Goal: Information Seeking & Learning: Learn about a topic

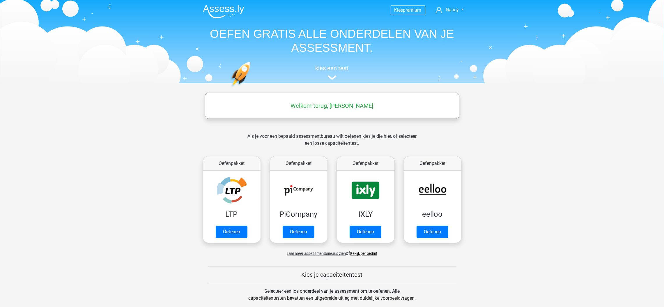
click at [351, 105] on h5 "Welkom terug, Nancy" at bounding box center [332, 105] width 249 height 7
click at [448, 3] on nav "Kies premium Nancy nancy_lau@outlook.com" at bounding box center [332, 10] width 268 height 19
click at [450, 10] on span "Nancy" at bounding box center [452, 10] width 13 height 6
click at [469, 52] on div "Kies premium Nancy nancy_lau@outlook.com" at bounding box center [332, 41] width 277 height 80
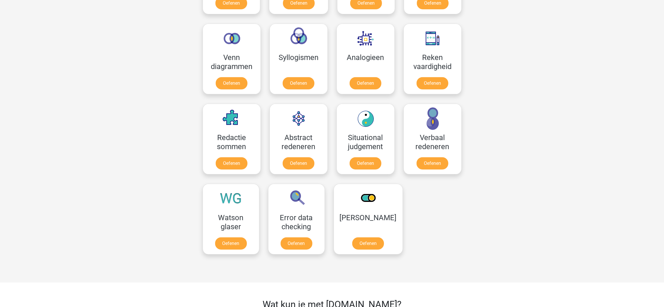
scroll to position [349, 0]
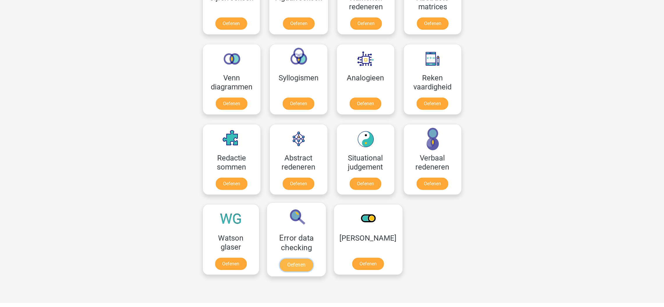
drag, startPoint x: 294, startPoint y: 245, endPoint x: 297, endPoint y: 242, distance: 4.0
click at [294, 259] on link "Oefenen" at bounding box center [296, 265] width 33 height 13
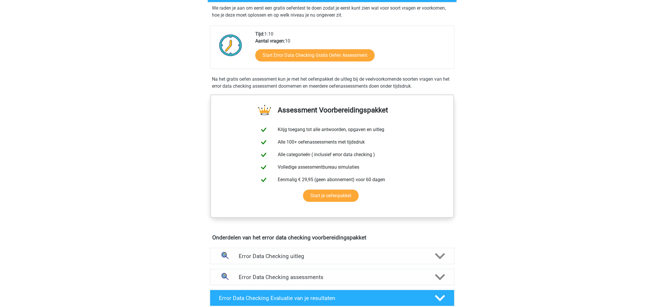
scroll to position [131, 0]
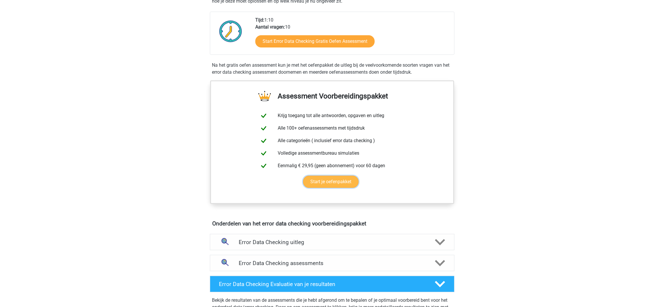
click at [343, 187] on link "Start je oefenpakket" at bounding box center [331, 182] width 56 height 12
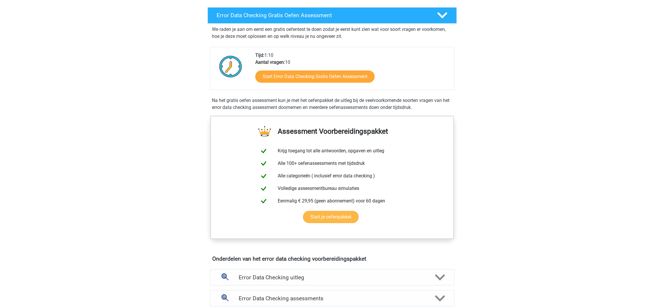
scroll to position [0, 0]
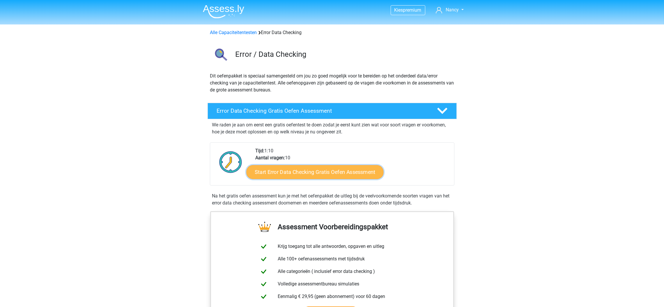
click at [338, 170] on link "Start Error Data Checking Gratis Oefen Assessment" at bounding box center [314, 172] width 137 height 14
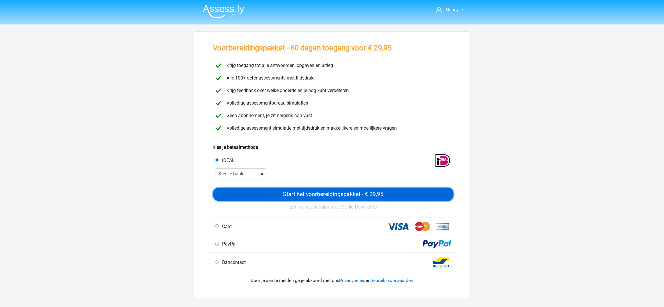
click at [273, 196] on input "Start het voorbereidingspakket - € 29,95" at bounding box center [333, 194] width 241 height 13
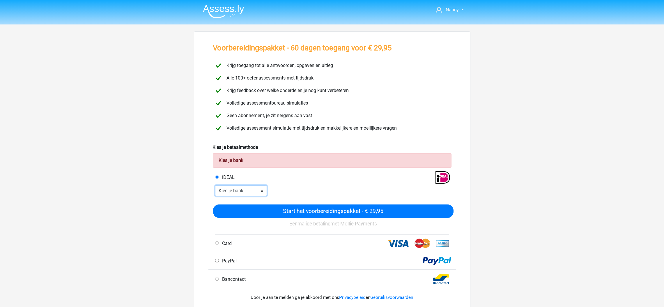
click at [261, 188] on select "Kies je bank ABN AMRO ING Rabobank ASN Bank bunq Knab N26 NN Regiobank Revolut …" at bounding box center [241, 190] width 52 height 11
click at [124, 36] on div "Nancy nancy_lau@outlook.com" at bounding box center [332, 241] width 664 height 483
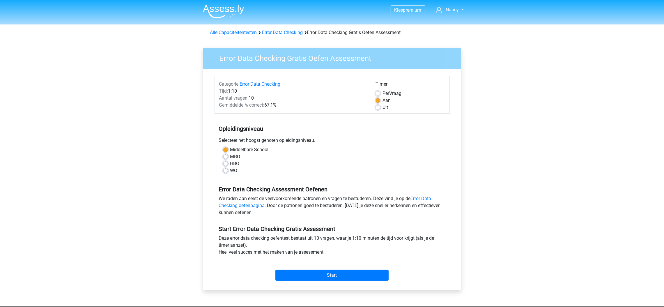
scroll to position [44, 0]
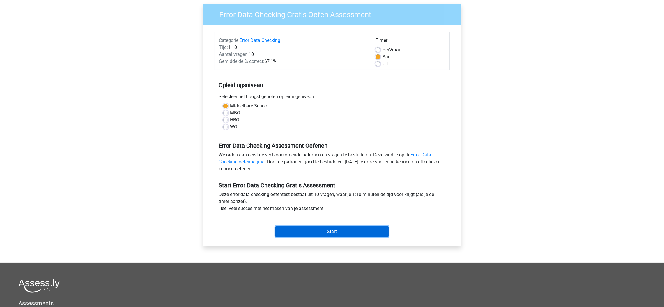
click at [363, 231] on input "Start" at bounding box center [331, 231] width 113 height 11
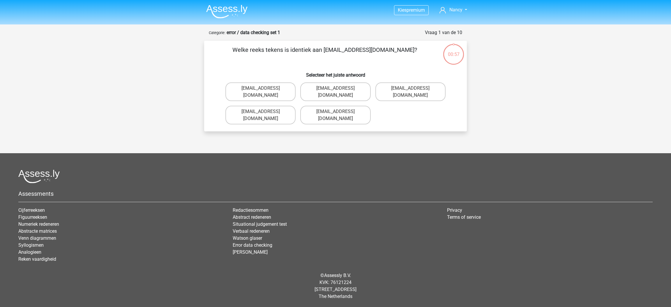
click at [390, 220] on li "Abstract redeneren" at bounding box center [336, 217] width 206 height 7
click at [318, 90] on label "Evie_Maede@jointmail.com.uk" at bounding box center [335, 91] width 70 height 19
click at [335, 90] on input "Evie_Maede@jointmail.com.uk" at bounding box center [337, 90] width 4 height 4
radio input "true"
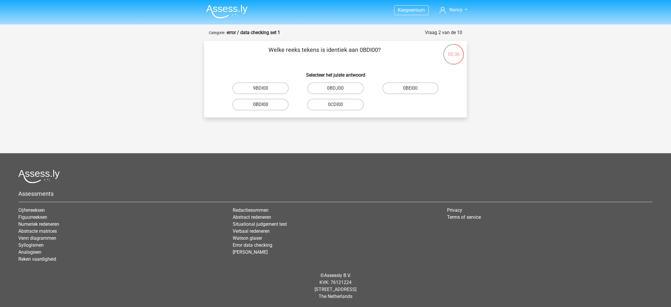
click at [278, 105] on label "0BDI00" at bounding box center [260, 105] width 56 height 12
click at [264, 105] on input "0BDI00" at bounding box center [263, 107] width 4 height 4
radio input "true"
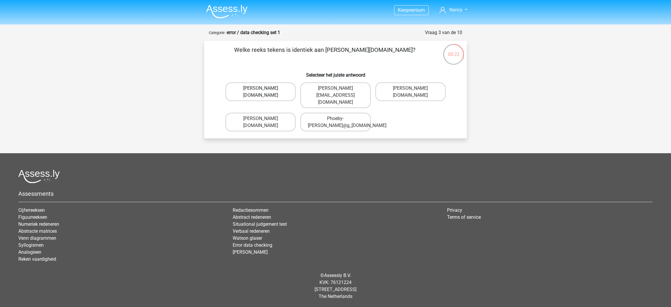
click at [251, 97] on label "Phoebe-Patterson@g_mail.gr" at bounding box center [260, 91] width 70 height 19
click at [261, 92] on input "Phoebe-Patterson@g_mail.gr" at bounding box center [263, 90] width 4 height 4
radio input "true"
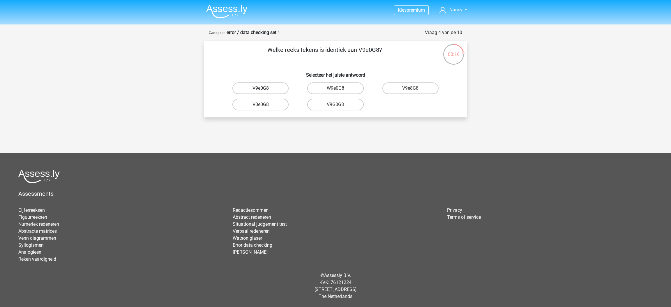
click at [277, 87] on label "V9e0G8" at bounding box center [260, 88] width 56 height 12
click at [264, 88] on input "V9e0G8" at bounding box center [263, 90] width 4 height 4
radio input "true"
click at [345, 88] on label "91051S" at bounding box center [335, 88] width 56 height 12
click at [339, 88] on input "91051S" at bounding box center [337, 90] width 4 height 4
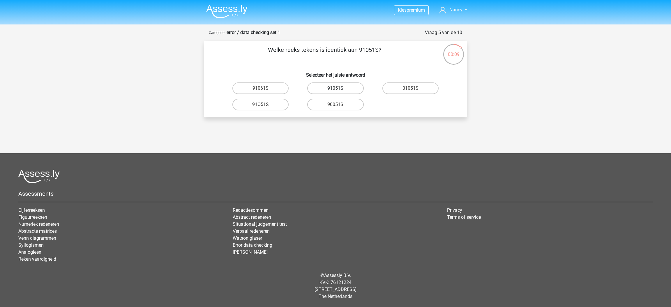
radio input "true"
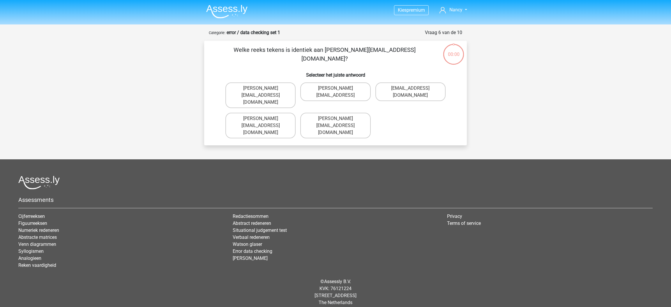
click at [264, 113] on label "Connor.Paterson@memail.com" at bounding box center [260, 126] width 70 height 26
click at [264, 119] on input "Connor.Paterson@memail.com" at bounding box center [263, 121] width 4 height 4
radio input "true"
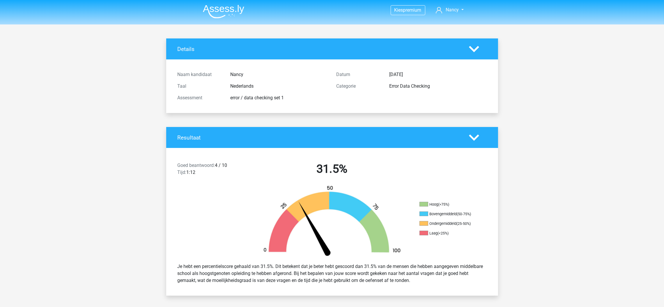
click at [474, 52] on icon at bounding box center [474, 49] width 10 height 10
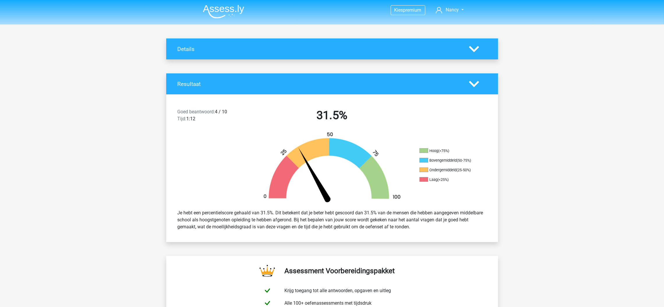
click at [471, 53] on icon at bounding box center [474, 49] width 10 height 10
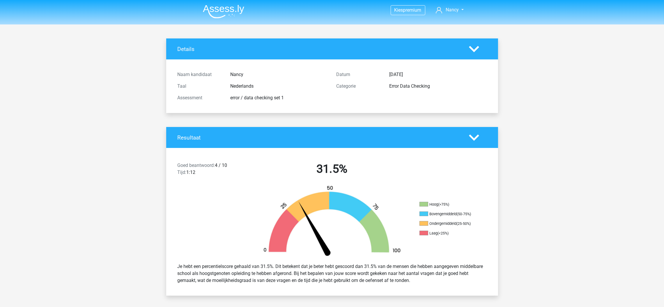
click at [228, 7] on img at bounding box center [223, 12] width 41 height 14
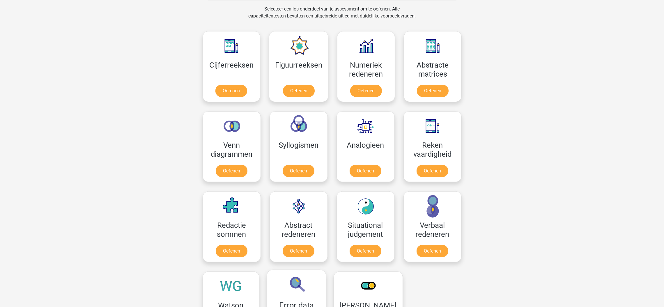
scroll to position [393, 0]
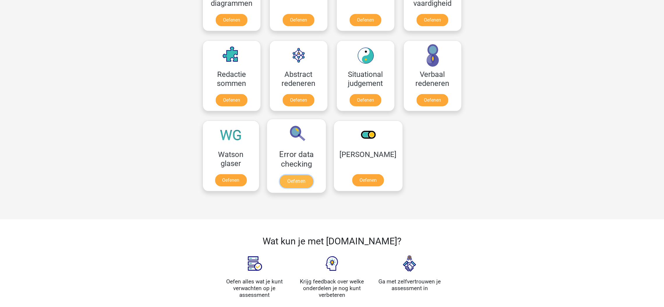
click at [309, 186] on link "Oefenen" at bounding box center [296, 181] width 33 height 13
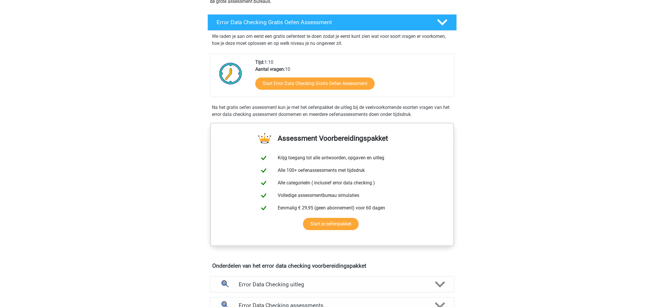
scroll to position [175, 0]
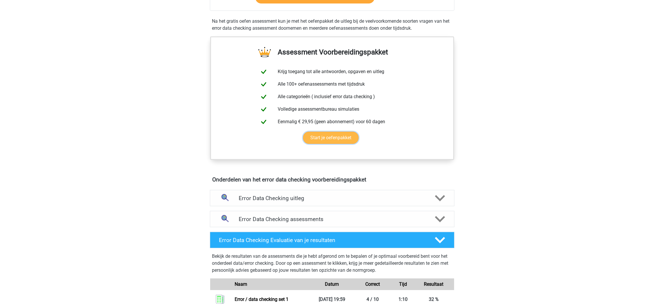
click at [333, 132] on link "Start je oefenpakket" at bounding box center [331, 138] width 56 height 12
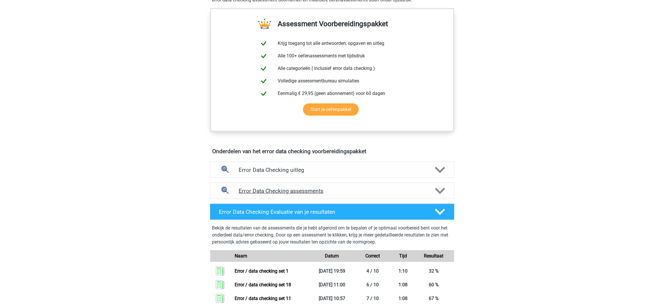
scroll to position [218, 0]
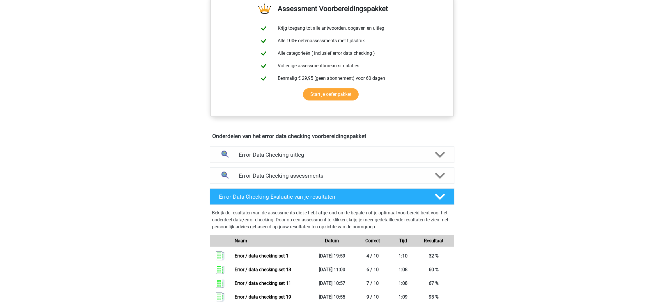
click at [418, 174] on h4 "Error Data Checking assessments" at bounding box center [332, 175] width 187 height 7
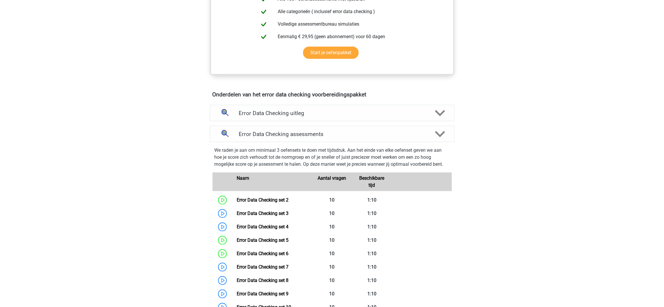
scroll to position [306, 0]
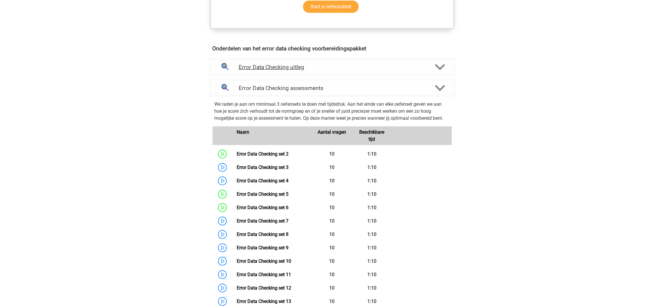
click at [387, 64] on h4 "Error Data Checking uitleg" at bounding box center [332, 67] width 187 height 7
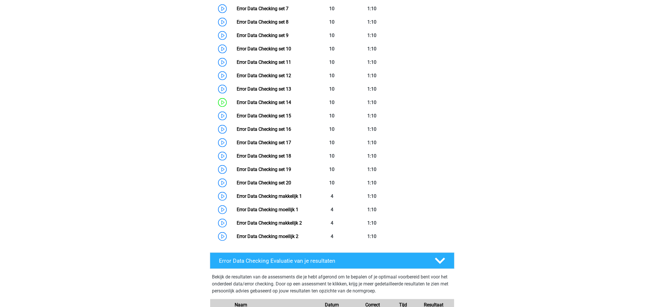
scroll to position [655, 0]
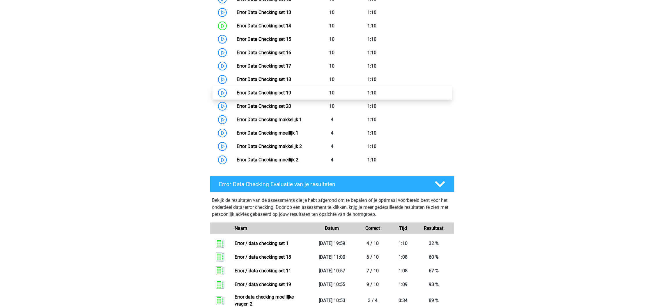
click at [287, 90] on link "Error Data Checking set 19" at bounding box center [264, 93] width 54 height 6
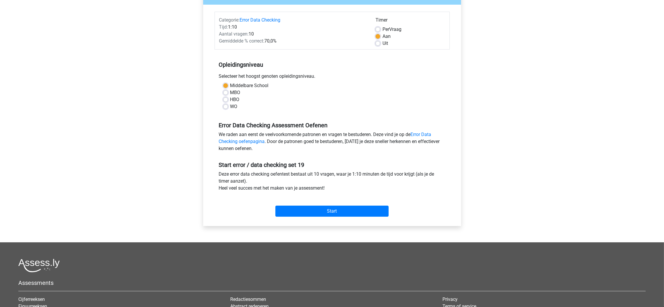
scroll to position [131, 0]
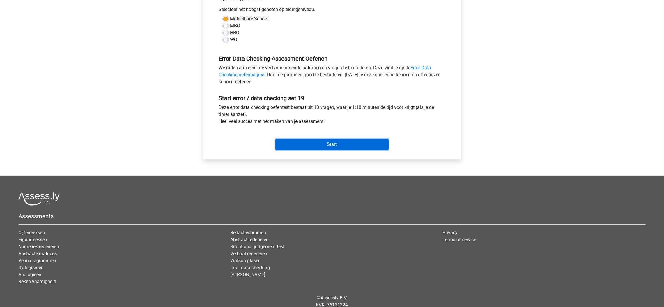
click at [359, 140] on input "Start" at bounding box center [331, 144] width 113 height 11
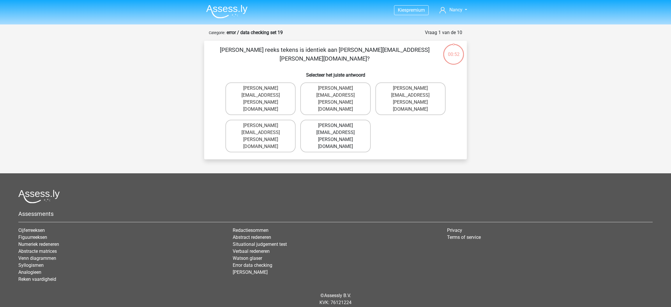
click at [360, 120] on label "[PERSON_NAME][EMAIL_ADDRESS][PERSON_NAME][DOMAIN_NAME]" at bounding box center [335, 136] width 70 height 33
click at [339, 125] on input "[PERSON_NAME][EMAIL_ADDRESS][PERSON_NAME][DOMAIN_NAME]" at bounding box center [337, 127] width 4 height 4
radio input "true"
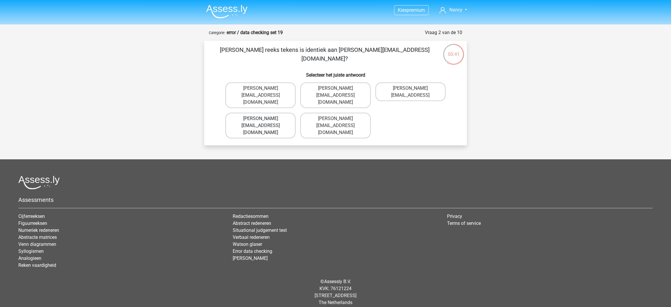
click at [282, 113] on label "[PERSON_NAME][EMAIL_ADDRESS][DOMAIN_NAME]" at bounding box center [260, 126] width 70 height 26
click at [264, 119] on input "[PERSON_NAME][EMAIL_ADDRESS][DOMAIN_NAME]" at bounding box center [263, 121] width 4 height 4
radio input "true"
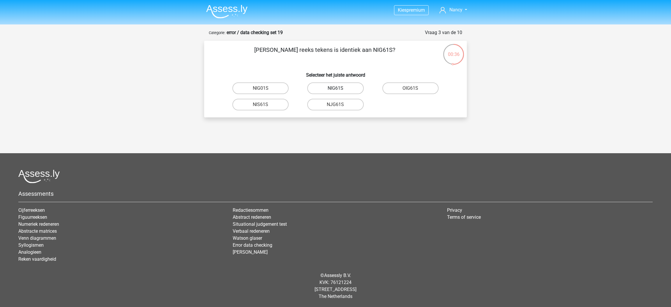
click at [356, 89] on label "NIG61S" at bounding box center [335, 88] width 56 height 12
click at [339, 89] on input "NIG61S" at bounding box center [337, 90] width 4 height 4
radio input "true"
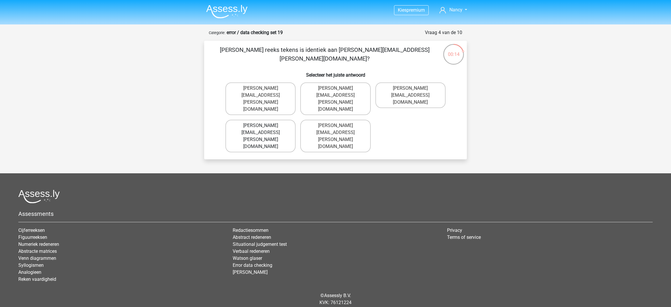
drag, startPoint x: 273, startPoint y: 91, endPoint x: 290, endPoint y: 109, distance: 24.7
click at [290, 112] on div "Welke reeks tekens is identiek aan Robert.Sadler@jointmail.com.uk? Selecteer he…" at bounding box center [335, 100] width 263 height 119
drag, startPoint x: 289, startPoint y: 107, endPoint x: 296, endPoint y: 108, distance: 6.6
click at [290, 120] on label "Robert.Sadler@jointmail.com.uk" at bounding box center [260, 136] width 70 height 33
click at [264, 125] on input "Robert.Sadler@jointmail.com.uk" at bounding box center [263, 127] width 4 height 4
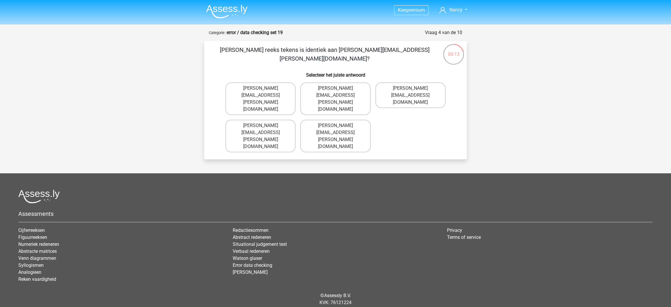
radio input "true"
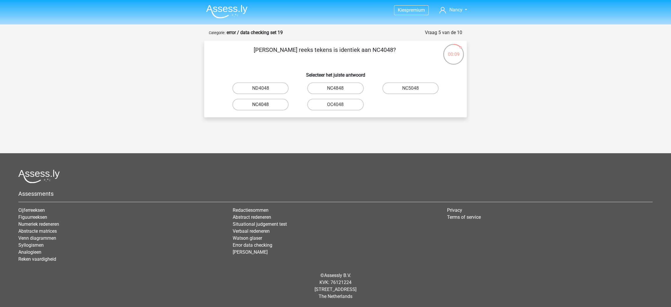
click at [279, 106] on label "NC4048" at bounding box center [260, 105] width 56 height 12
click at [264, 106] on input "NC4048" at bounding box center [263, 107] width 4 height 4
radio input "true"
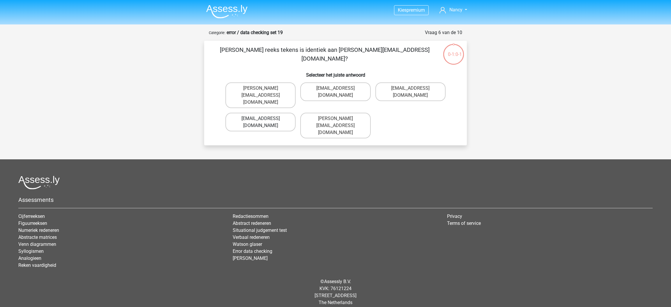
drag, startPoint x: 0, startPoint y: 0, endPoint x: 282, endPoint y: 108, distance: 302.5
click at [282, 108] on div "[PERSON_NAME][EMAIL_ADDRESS][DOMAIN_NAME] [EMAIL_ADDRESS][DOMAIN_NAME] [EMAIL_A…" at bounding box center [335, 110] width 225 height 61
click at [285, 113] on label "[EMAIL_ADDRESS][DOMAIN_NAME]" at bounding box center [260, 122] width 70 height 19
click at [264, 119] on input "[EMAIL_ADDRESS][DOMAIN_NAME]" at bounding box center [263, 121] width 4 height 4
radio input "true"
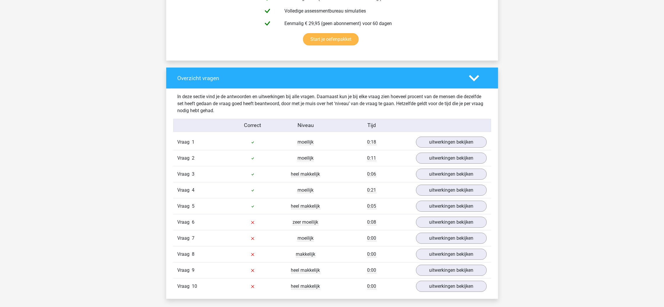
scroll to position [349, 0]
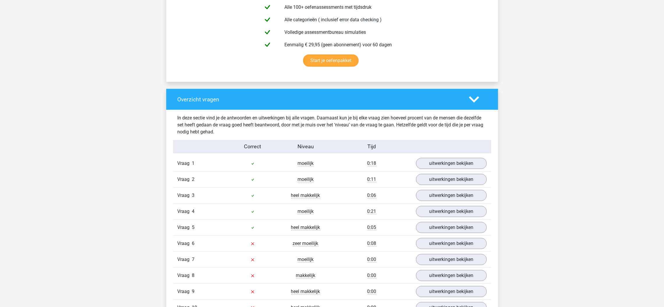
click at [470, 102] on icon at bounding box center [474, 99] width 10 height 10
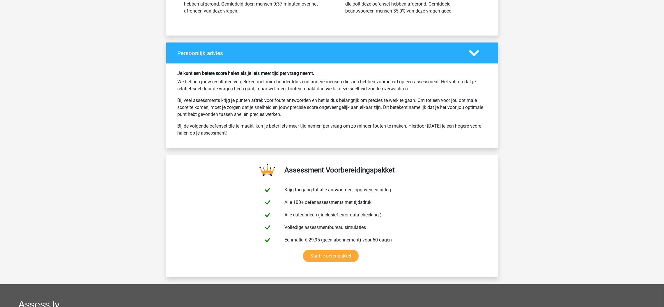
scroll to position [626, 0]
click at [441, 54] on h4 "Persoonlijk advies" at bounding box center [319, 53] width 283 height 7
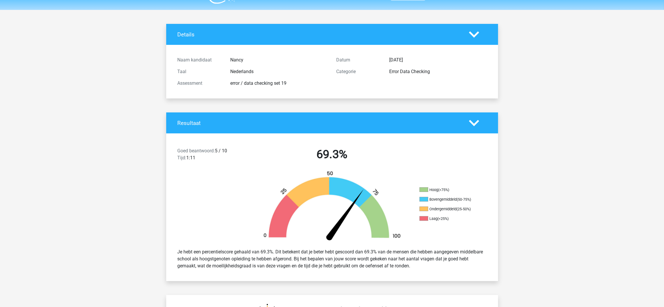
scroll to position [0, 0]
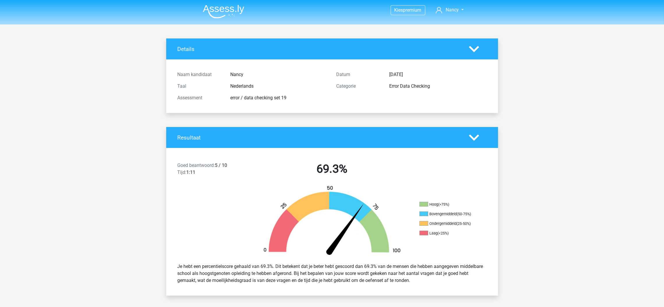
click at [440, 48] on h4 "Details" at bounding box center [319, 49] width 283 height 7
click at [241, 5] on img at bounding box center [223, 12] width 41 height 14
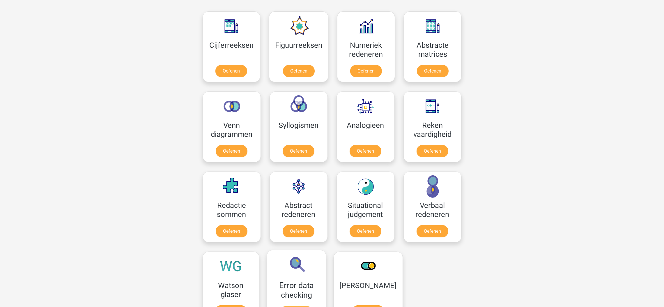
scroll to position [393, 0]
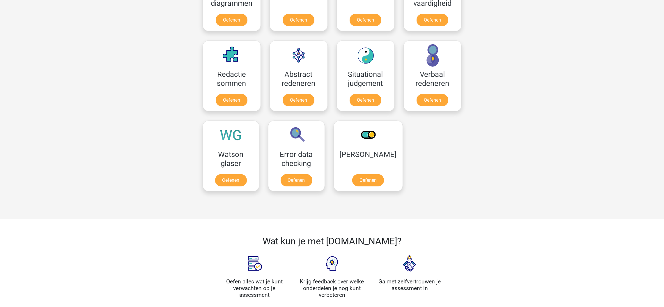
click at [293, 193] on div "Error data checking Oefenen" at bounding box center [297, 156] width 66 height 80
drag, startPoint x: 294, startPoint y: 176, endPoint x: 296, endPoint y: 170, distance: 5.4
click at [294, 176] on link "Oefenen" at bounding box center [296, 181] width 33 height 13
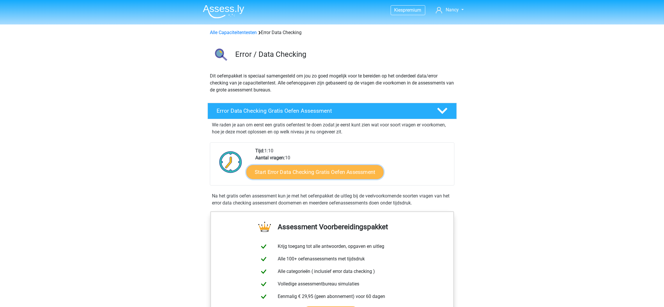
drag, startPoint x: 315, startPoint y: 168, endPoint x: 313, endPoint y: 165, distance: 3.6
click at [314, 169] on link "Start Error Data Checking Gratis Oefen Assessment" at bounding box center [314, 172] width 137 height 14
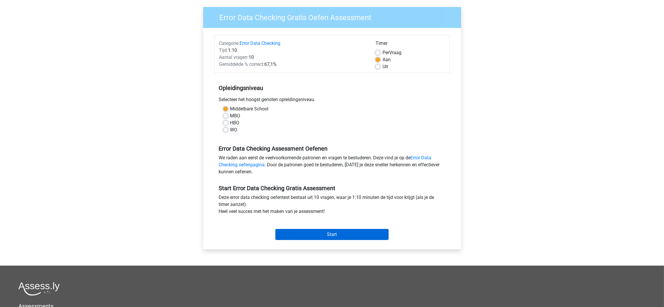
scroll to position [87, 0]
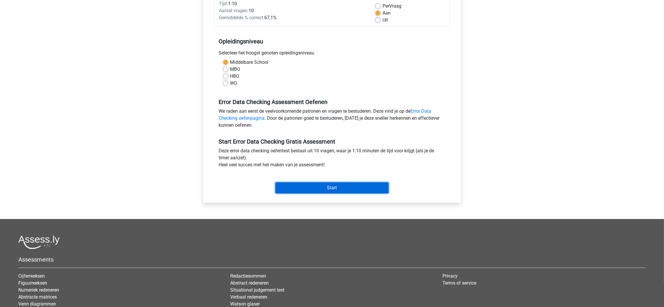
click at [312, 185] on input "Start" at bounding box center [331, 187] width 113 height 11
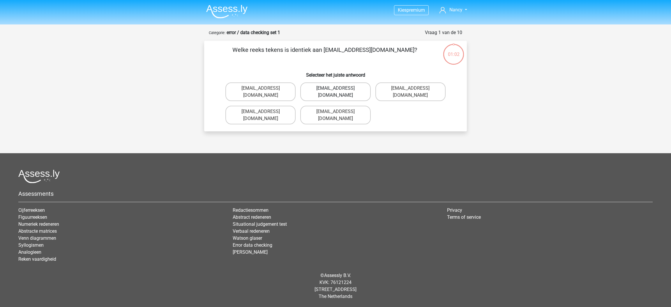
click at [327, 90] on label "Evie_Maede@jointmail.com.uk" at bounding box center [335, 91] width 70 height 19
click at [335, 90] on input "Evie_Maede@jointmail.com.uk" at bounding box center [337, 90] width 4 height 4
radio input "true"
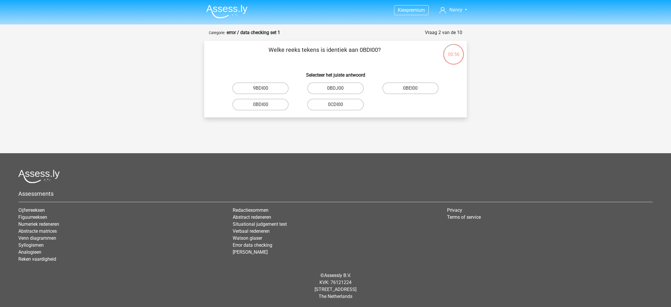
click at [262, 105] on input "0BDI00" at bounding box center [263, 107] width 4 height 4
radio input "true"
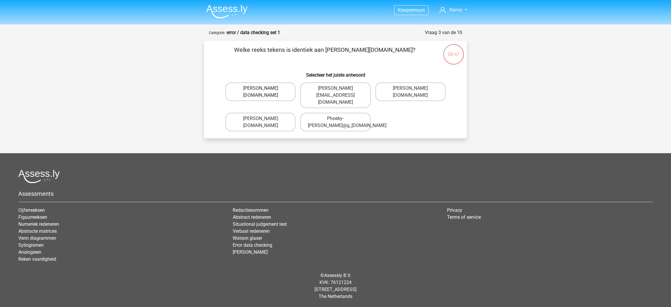
click at [255, 99] on label "Phoebe-Patterson@g_mail.gr" at bounding box center [260, 91] width 70 height 19
click at [261, 92] on input "Phoebe-Patterson@g_mail.gr" at bounding box center [263, 90] width 4 height 4
radio input "true"
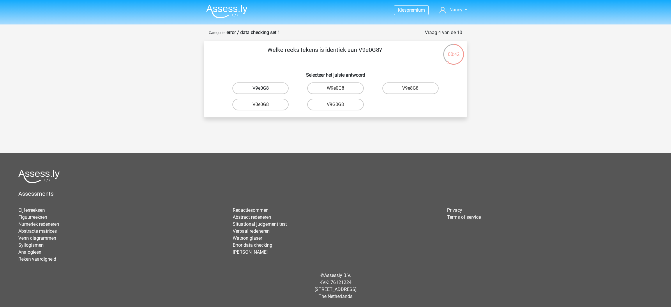
click at [273, 90] on label "V9e0G8" at bounding box center [260, 88] width 56 height 12
click at [264, 90] on input "V9e0G8" at bounding box center [263, 90] width 4 height 4
radio input "true"
click at [331, 90] on label "91051S" at bounding box center [335, 88] width 56 height 12
click at [335, 90] on input "91051S" at bounding box center [337, 90] width 4 height 4
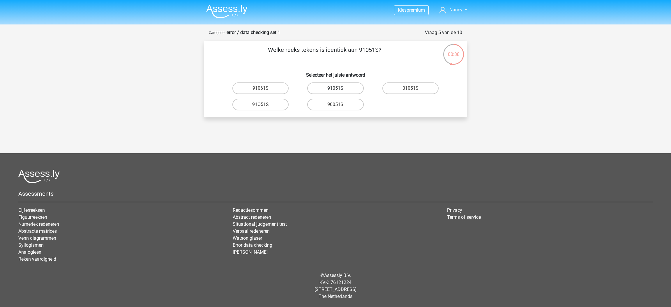
radio input "true"
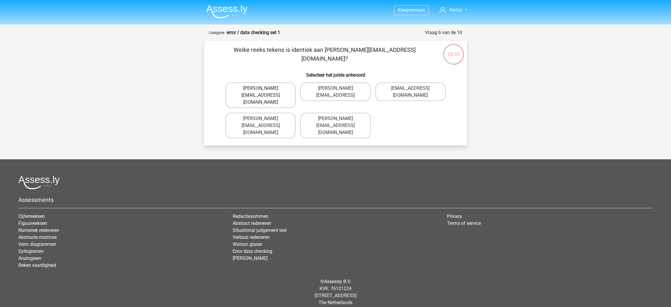
click at [268, 91] on label "Connor.Peterson@mailme.com" at bounding box center [260, 95] width 70 height 26
click at [264, 91] on input "Connor.Peterson@mailme.com" at bounding box center [263, 90] width 4 height 4
radio input "true"
click at [404, 97] on label "Ava-Caroll@mailme.uk.com" at bounding box center [410, 91] width 70 height 19
click at [410, 92] on input "Ava-Caroll@mailme.uk.com" at bounding box center [412, 90] width 4 height 4
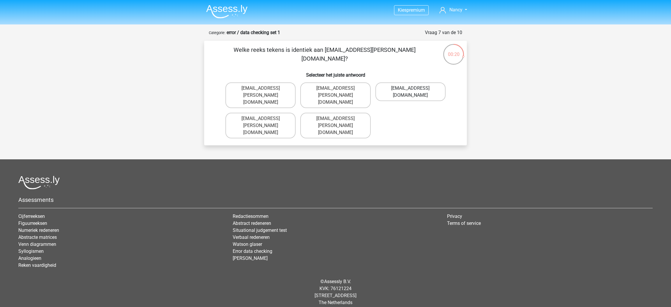
radio input "true"
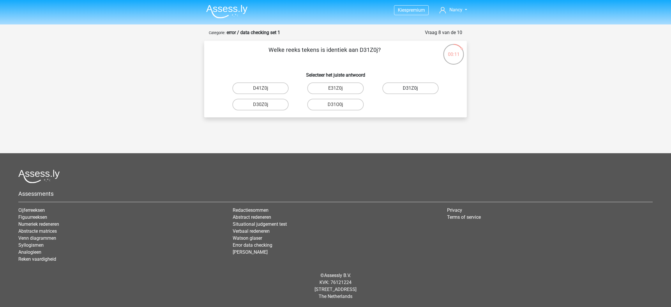
click at [402, 90] on label "D31Z0j" at bounding box center [410, 88] width 56 height 12
click at [410, 90] on input "D31Z0j" at bounding box center [412, 90] width 4 height 4
radio input "true"
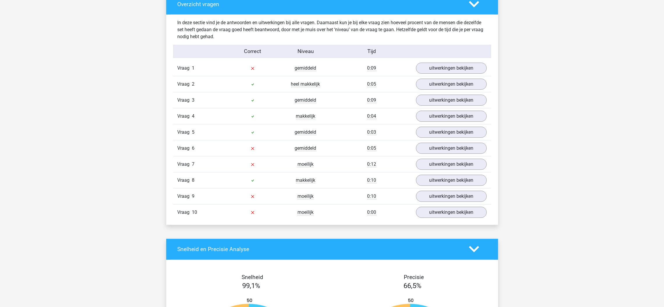
scroll to position [436, 0]
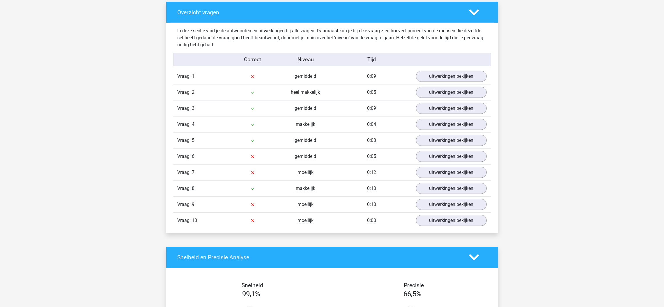
click at [471, 15] on icon at bounding box center [474, 12] width 10 height 10
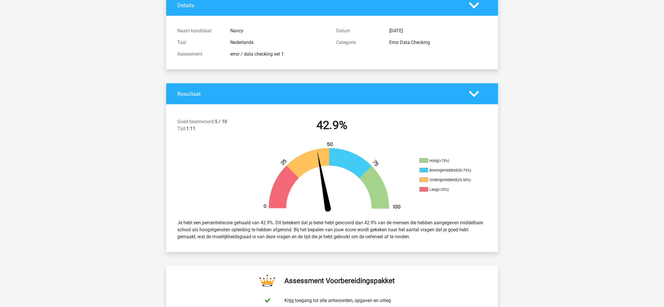
scroll to position [0, 0]
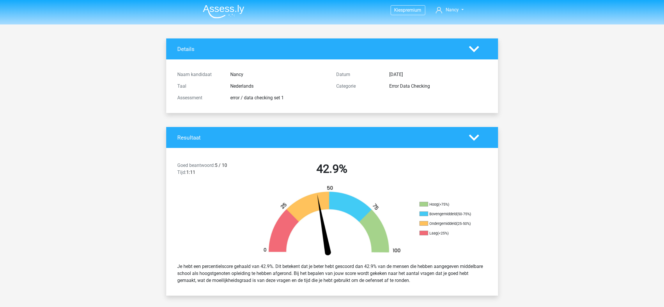
click at [218, 12] on img at bounding box center [223, 12] width 41 height 14
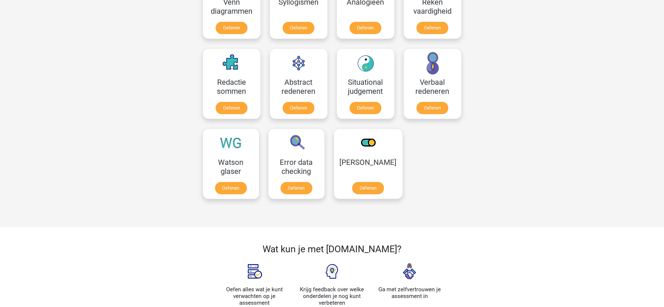
scroll to position [393, 0]
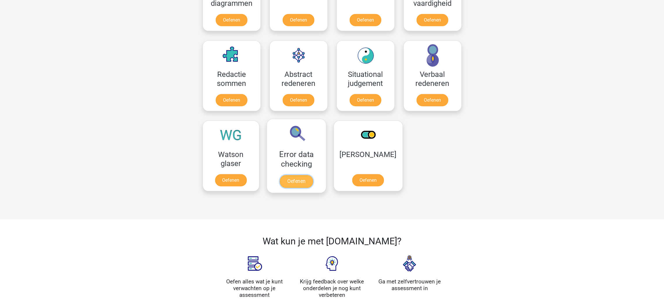
click at [302, 175] on link "Oefenen" at bounding box center [296, 181] width 33 height 13
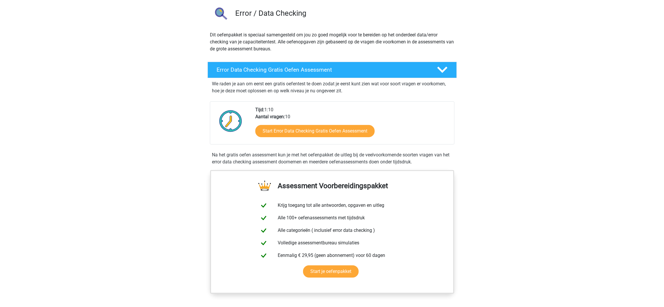
scroll to position [87, 0]
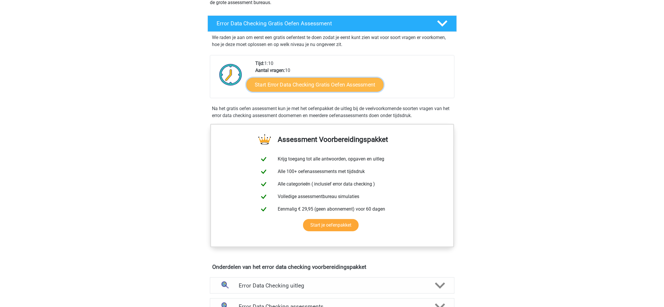
click at [329, 83] on link "Start Error Data Checking Gratis Oefen Assessment" at bounding box center [314, 85] width 137 height 14
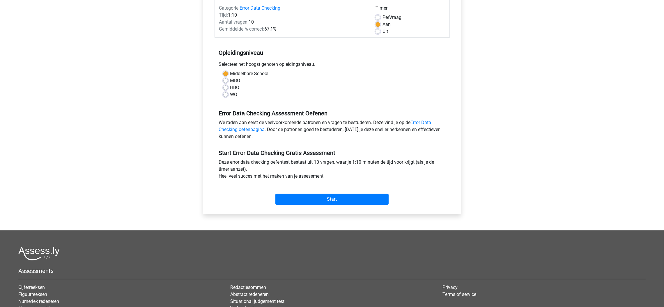
scroll to position [153, 0]
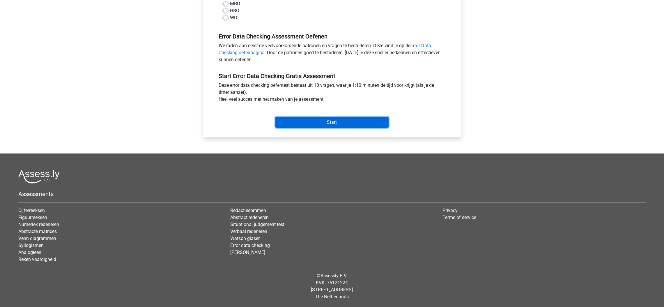
click at [328, 125] on input "Start" at bounding box center [331, 122] width 113 height 11
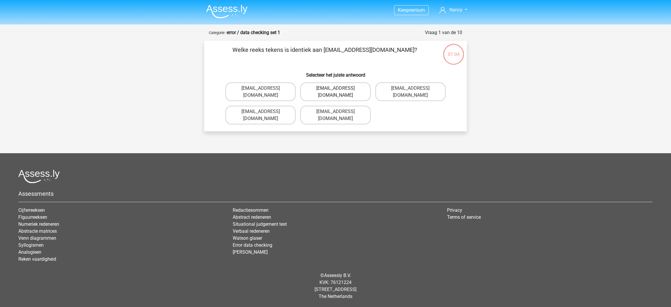
click at [333, 90] on label "Evie_Maede@jointmail.com.uk" at bounding box center [335, 91] width 70 height 19
click at [335, 90] on input "Evie_Maede@jointmail.com.uk" at bounding box center [337, 90] width 4 height 4
radio input "true"
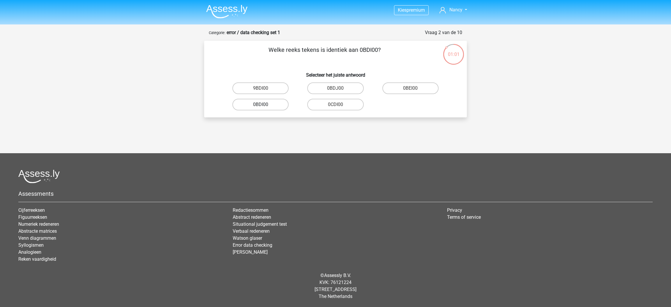
click at [272, 105] on label "0BDI00" at bounding box center [260, 105] width 56 height 12
click at [264, 105] on input "0BDI00" at bounding box center [263, 107] width 4 height 4
radio input "true"
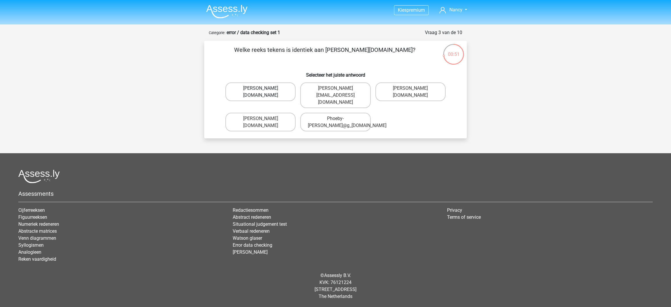
click at [276, 94] on label "Phoebe-Patterson@g_mail.gr" at bounding box center [260, 91] width 70 height 19
click at [264, 92] on input "Phoebe-Patterson@g_mail.gr" at bounding box center [263, 90] width 4 height 4
radio input "true"
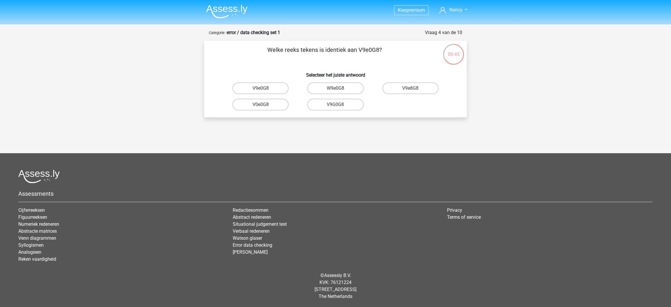
drag, startPoint x: 275, startPoint y: 90, endPoint x: 291, endPoint y: 92, distance: 17.0
click at [275, 90] on label "V9e0G8" at bounding box center [260, 88] width 56 height 12
click at [264, 90] on input "V9e0G8" at bounding box center [263, 90] width 4 height 4
radio input "true"
click at [346, 89] on label "91051S" at bounding box center [335, 88] width 56 height 12
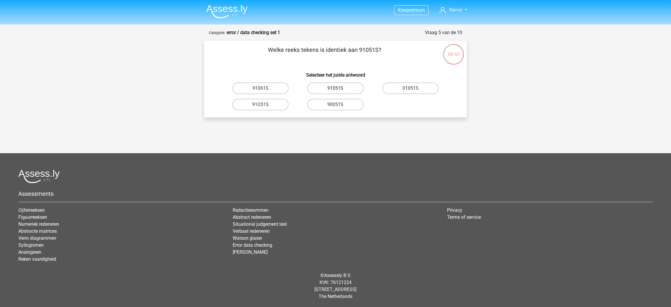
click at [339, 89] on input "91051S" at bounding box center [337, 90] width 4 height 4
radio input "true"
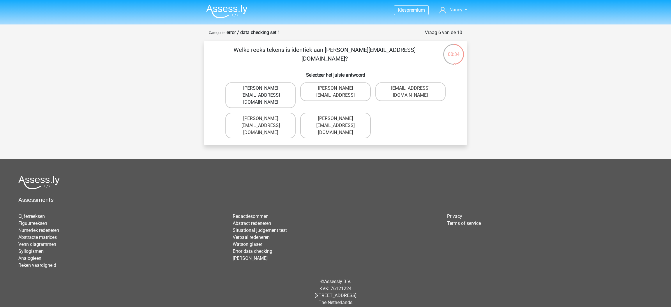
click at [281, 91] on label "Connor.Peterson@mailme.com" at bounding box center [260, 95] width 70 height 26
click at [264, 91] on input "Connor.Peterson@mailme.com" at bounding box center [263, 90] width 4 height 4
radio input "true"
click at [415, 97] on label "Ava-Caroll@mailme.uk.com" at bounding box center [410, 91] width 70 height 19
click at [414, 92] on input "Ava-Caroll@mailme.uk.com" at bounding box center [412, 90] width 4 height 4
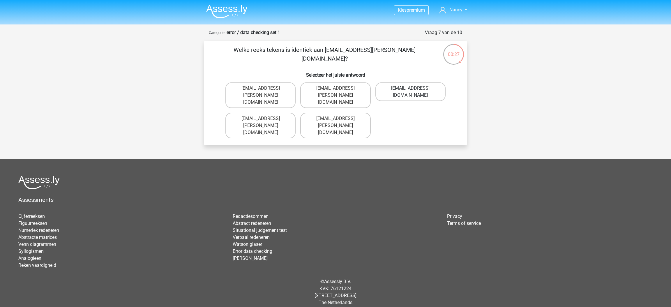
radio input "true"
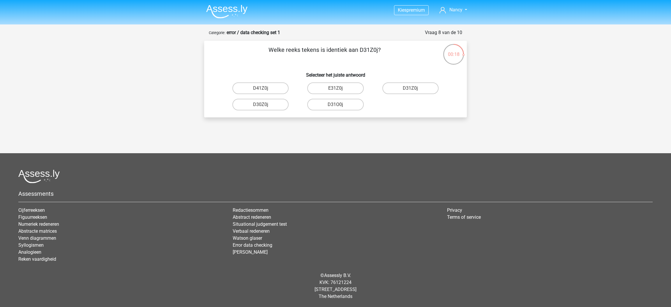
click at [337, 89] on input "E31Z0j" at bounding box center [337, 90] width 4 height 4
radio input "true"
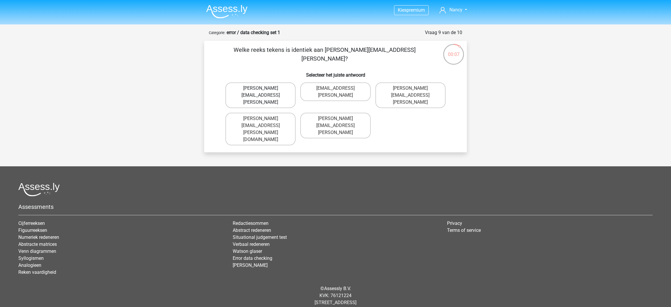
click at [253, 91] on label "Arthur.Bradley@mailme.coo" at bounding box center [260, 95] width 70 height 26
click at [261, 91] on input "Arthur.Bradley@mailme.coo" at bounding box center [263, 90] width 4 height 4
radio input "true"
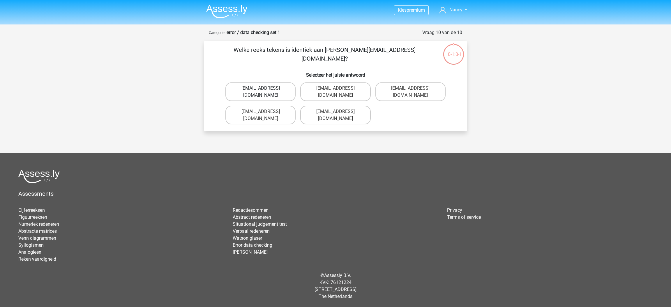
click at [289, 89] on label "[EMAIL_ADDRESS][DOMAIN_NAME]" at bounding box center [260, 91] width 70 height 19
click at [264, 89] on input "[EMAIL_ADDRESS][DOMAIN_NAME]" at bounding box center [263, 90] width 4 height 4
radio input "true"
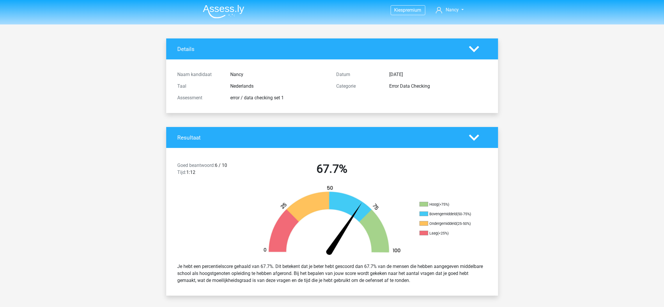
click at [222, 10] on img at bounding box center [223, 12] width 41 height 14
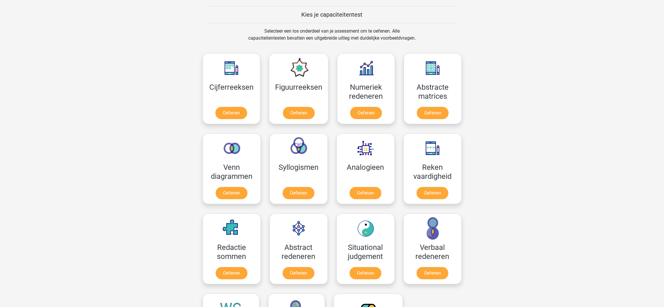
scroll to position [349, 0]
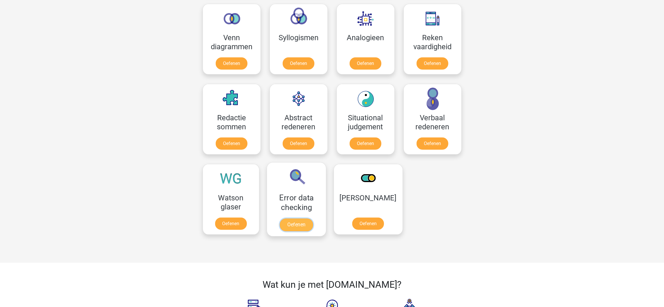
click at [297, 218] on link "Oefenen" at bounding box center [296, 224] width 33 height 13
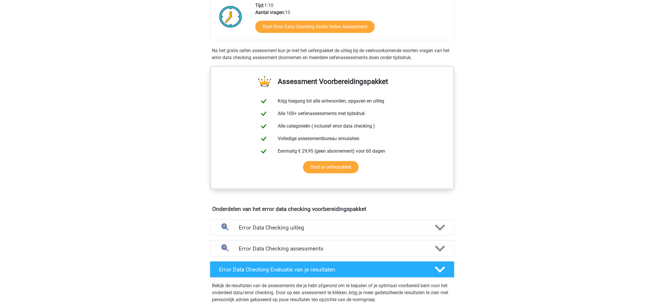
scroll to position [131, 0]
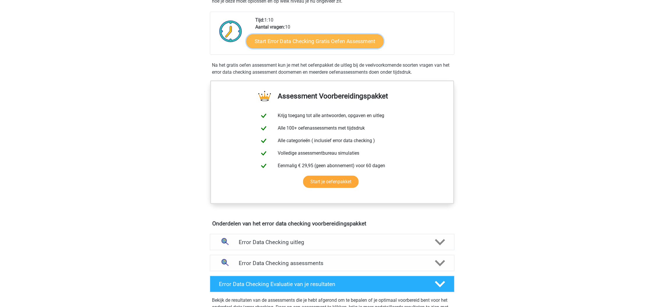
click at [326, 42] on link "Start Error Data Checking Gratis Oefen Assessment" at bounding box center [314, 41] width 137 height 14
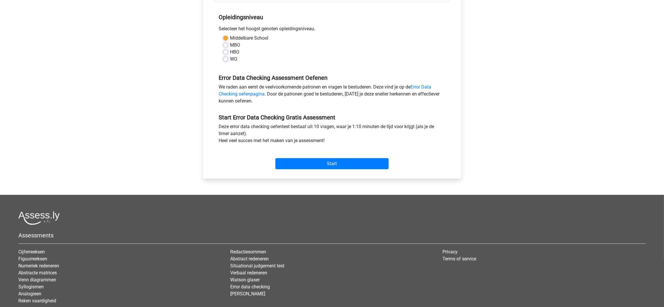
scroll to position [131, 0]
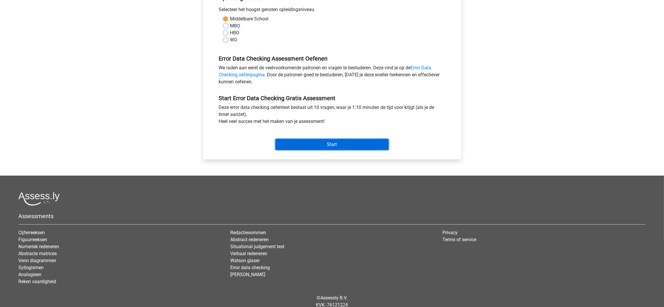
drag, startPoint x: 307, startPoint y: 146, endPoint x: 308, endPoint y: 143, distance: 3.1
click at [308, 146] on input "Start" at bounding box center [331, 144] width 113 height 11
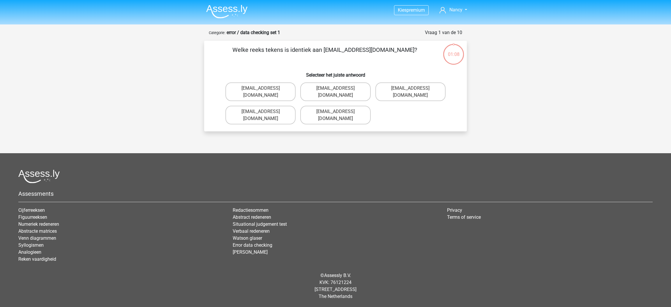
click at [224, 3] on li at bounding box center [224, 10] width 46 height 16
click at [243, 6] on img at bounding box center [226, 12] width 41 height 14
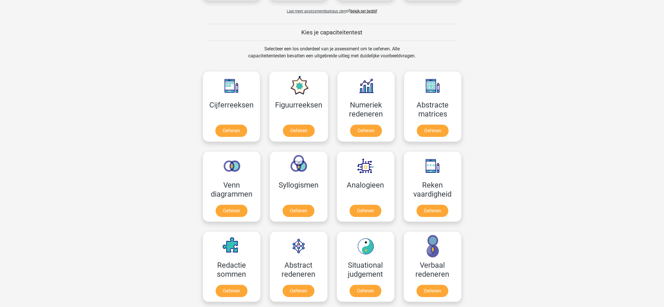
scroll to position [306, 0]
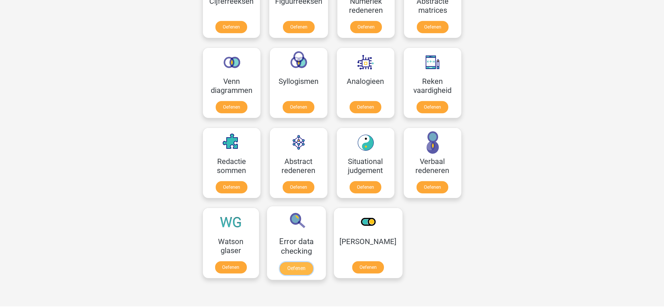
click at [307, 262] on link "Oefenen" at bounding box center [296, 268] width 33 height 13
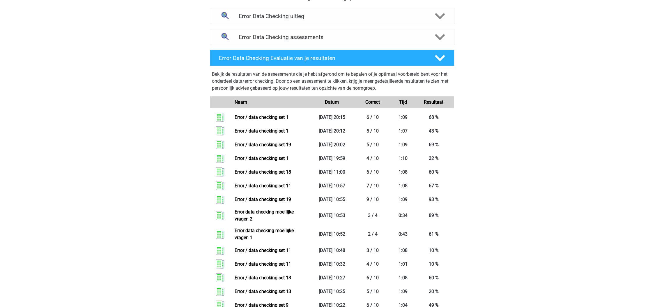
scroll to position [349, 0]
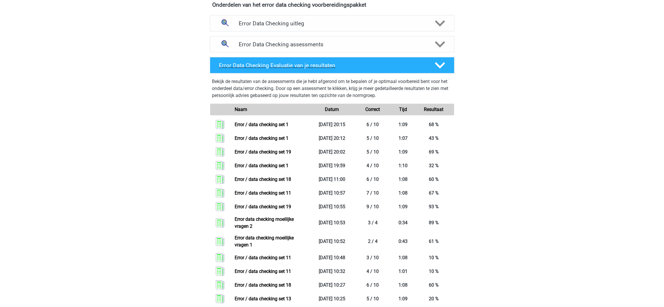
click at [377, 66] on h4 "Error Data Checking Evaluatie van je resultaten" at bounding box center [322, 65] width 206 height 7
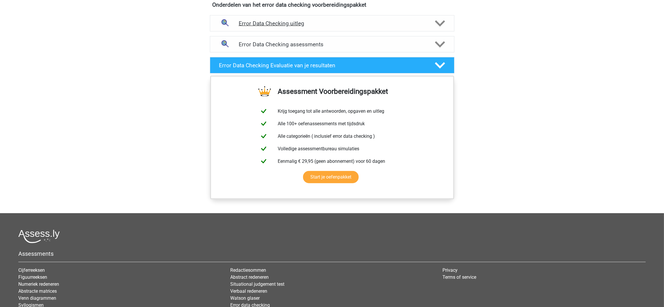
click at [397, 26] on div "Error Data Checking uitleg" at bounding box center [332, 23] width 245 height 16
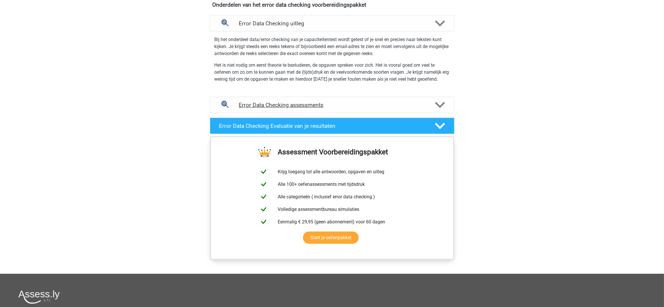
click at [344, 105] on h4 "Error Data Checking assessments" at bounding box center [332, 105] width 187 height 7
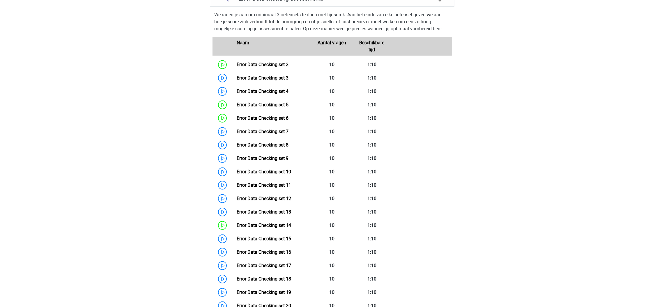
scroll to position [436, 0]
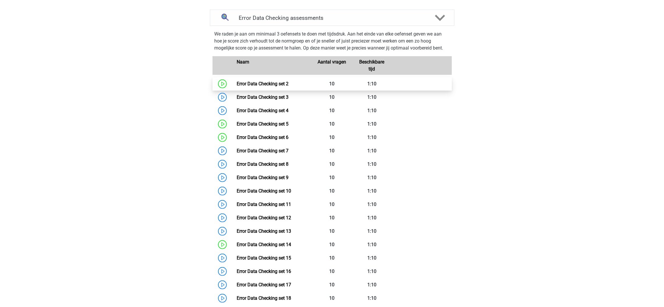
click at [266, 83] on link "Error Data Checking set 2" at bounding box center [263, 84] width 52 height 6
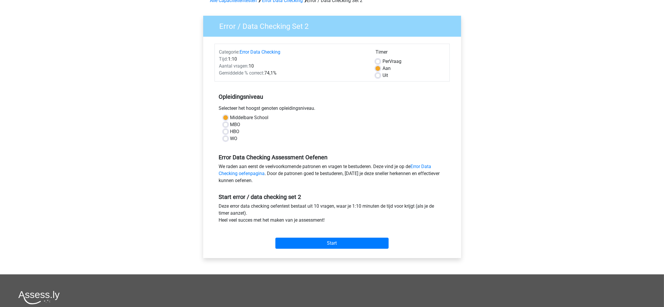
scroll to position [87, 0]
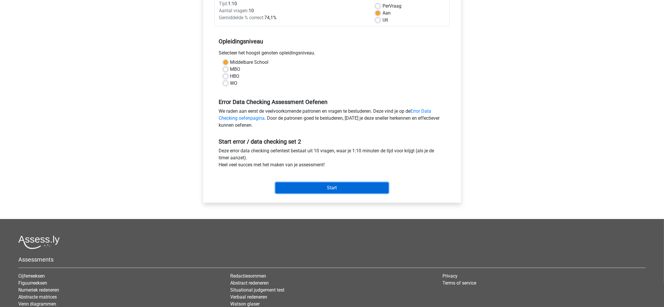
click at [306, 184] on input "Start" at bounding box center [331, 187] width 113 height 11
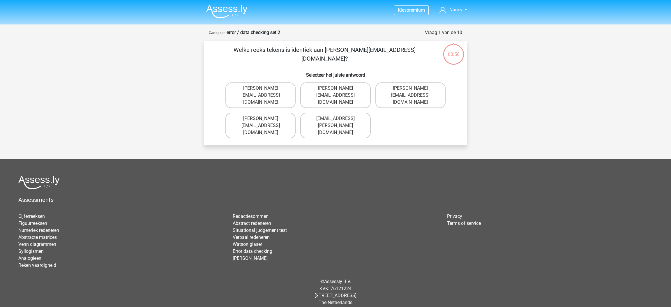
click at [275, 113] on label "Connor.Patterson@gmail.co.uk" at bounding box center [260, 126] width 70 height 26
click at [264, 119] on input "Connor.Patterson@gmail.co.uk" at bounding box center [263, 121] width 4 height 4
radio input "true"
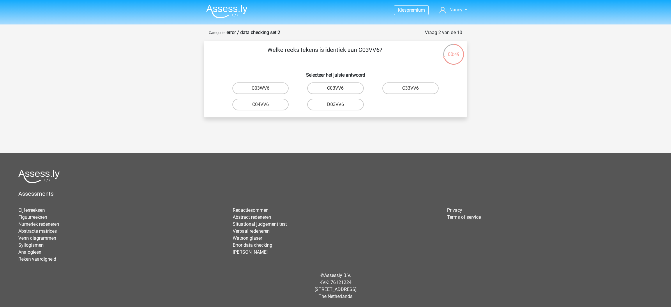
click at [337, 92] on input "C03VV6" at bounding box center [337, 90] width 4 height 4
radio input "true"
click at [265, 106] on label "jB03CO" at bounding box center [260, 105] width 56 height 12
click at [264, 106] on input "jB03CO" at bounding box center [263, 107] width 4 height 4
radio input "true"
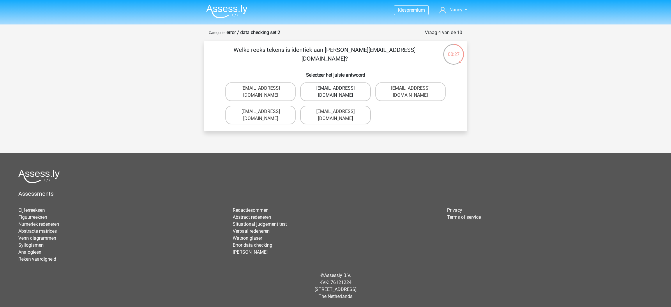
click at [358, 91] on label "Jack_Conley@hotmail.uk.com" at bounding box center [335, 91] width 70 height 19
click at [339, 91] on input "Jack_Conley@hotmail.uk.com" at bounding box center [337, 90] width 4 height 4
radio input "true"
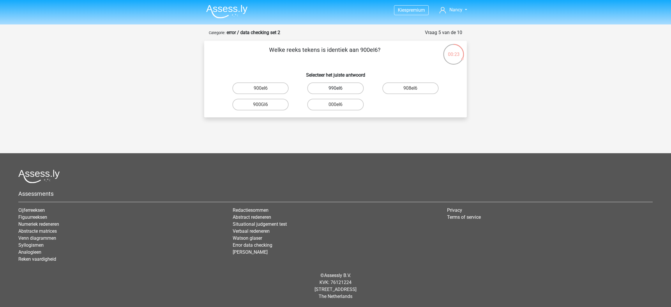
click at [330, 92] on label "990eI6" at bounding box center [335, 88] width 56 height 12
click at [335, 92] on input "990eI6" at bounding box center [337, 90] width 4 height 4
radio input "true"
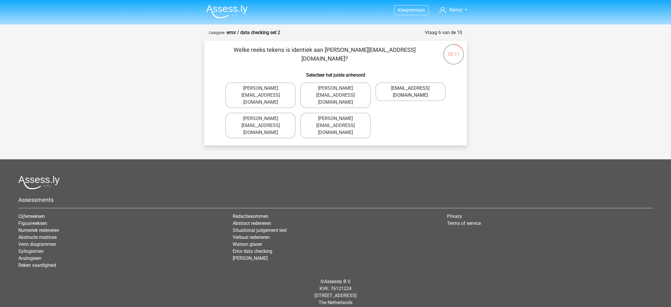
click at [414, 90] on label "Micheal_Meade@joymail.gr" at bounding box center [410, 91] width 70 height 19
click at [414, 90] on input "Micheal_Meade@joymail.gr" at bounding box center [412, 90] width 4 height 4
radio input "true"
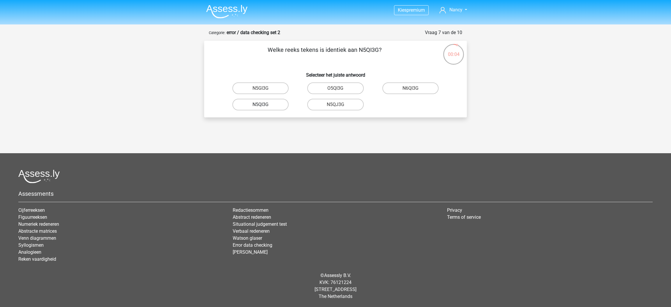
click at [279, 106] on label "N5QI3G" at bounding box center [260, 105] width 56 height 12
click at [264, 106] on input "N5QI3G" at bounding box center [263, 107] width 4 height 4
radio input "true"
click at [333, 92] on label "SP66CC" at bounding box center [335, 88] width 56 height 12
click at [335, 92] on input "SP66CC" at bounding box center [337, 90] width 4 height 4
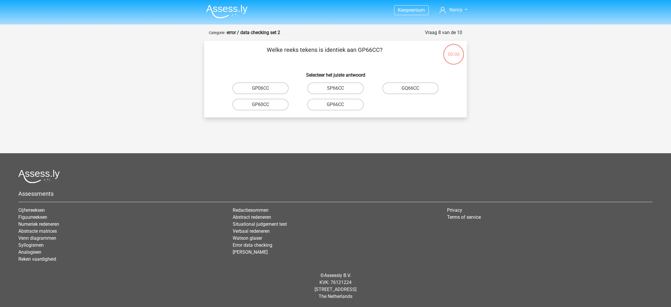
radio input "true"
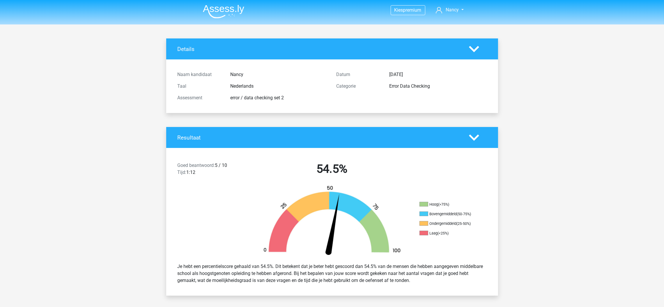
click at [237, 14] on img at bounding box center [223, 12] width 41 height 14
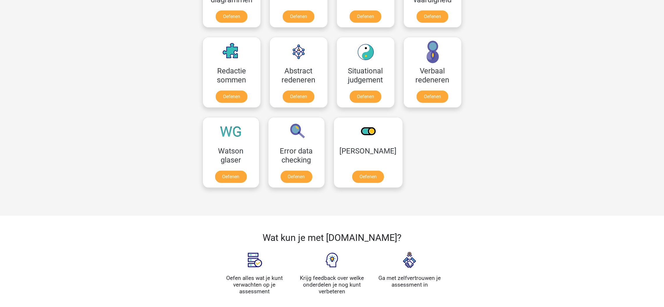
scroll to position [480, 0]
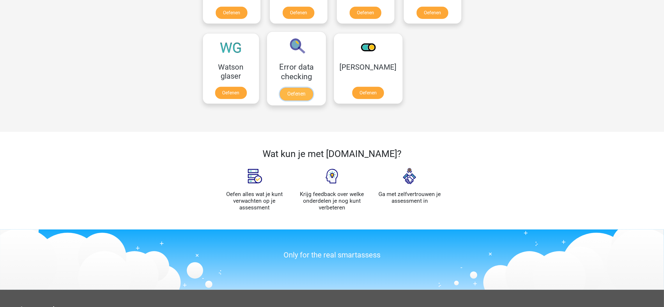
click at [310, 88] on link "Oefenen" at bounding box center [296, 94] width 33 height 13
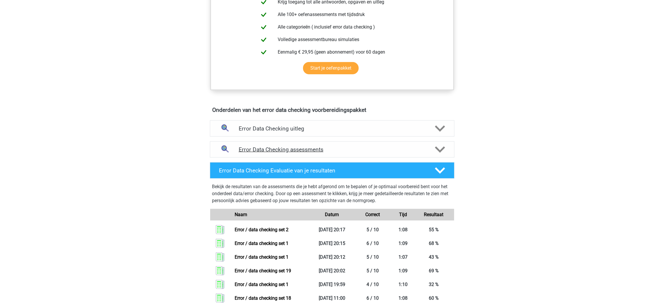
scroll to position [393, 0]
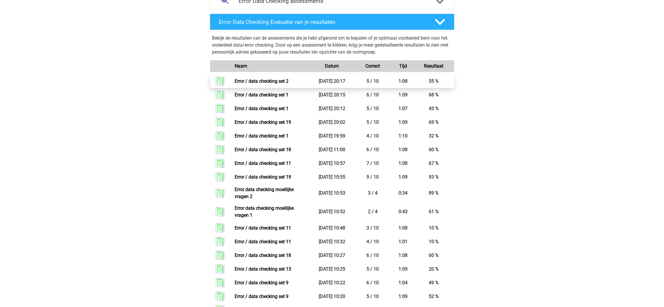
click at [289, 83] on link "Error / data checking set 2" at bounding box center [262, 81] width 54 height 6
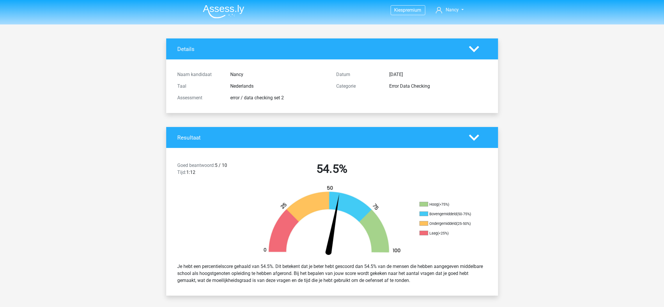
click at [224, 8] on img at bounding box center [223, 12] width 41 height 14
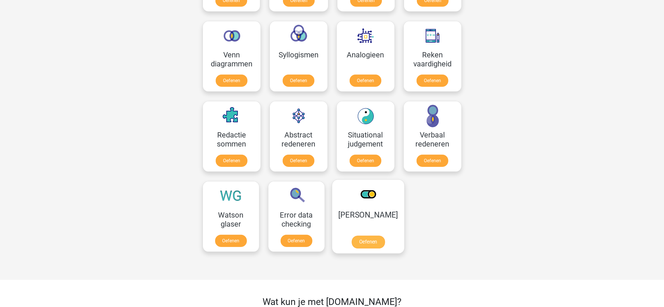
scroll to position [393, 0]
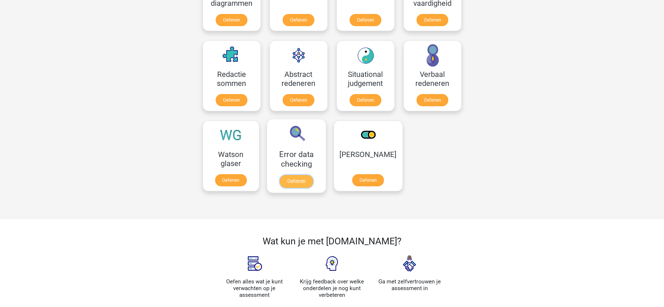
click at [309, 175] on link "Oefenen" at bounding box center [296, 181] width 33 height 13
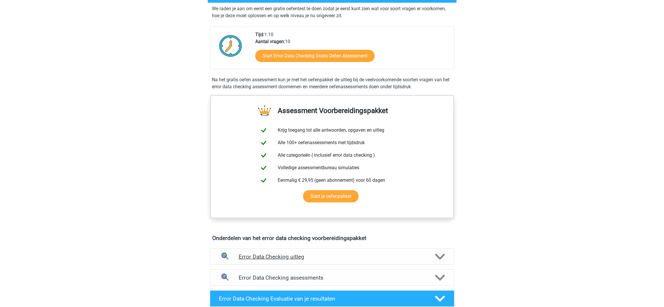
scroll to position [218, 0]
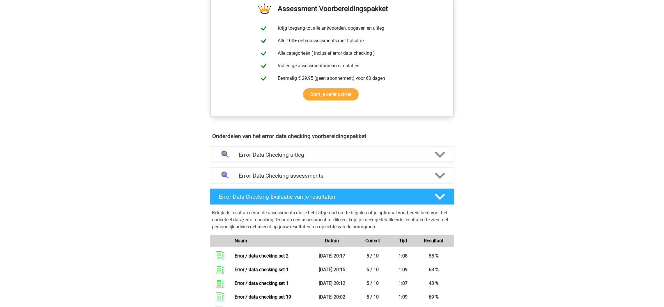
click at [295, 175] on h4 "Error Data Checking assessments" at bounding box center [332, 175] width 187 height 7
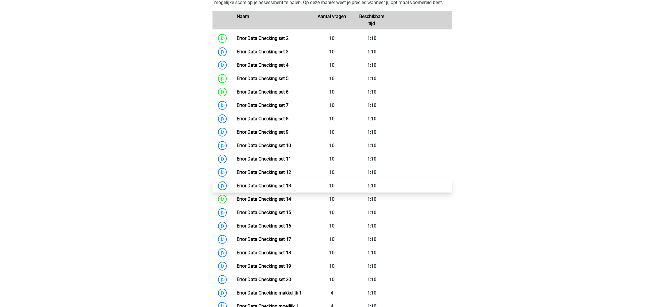
scroll to position [436, 0]
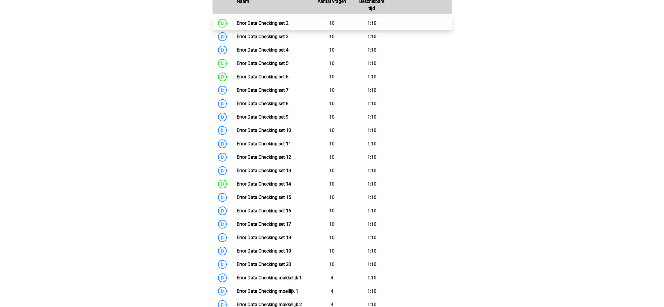
click at [274, 21] on link "Error Data Checking set 2" at bounding box center [263, 23] width 52 height 6
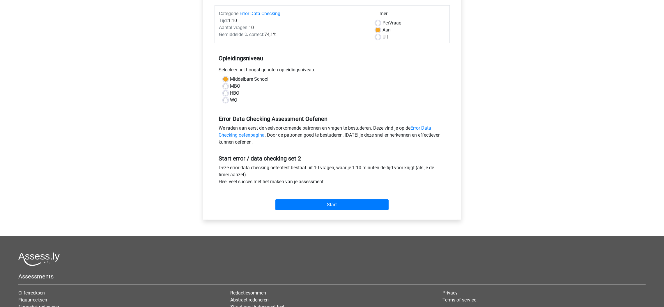
scroll to position [153, 0]
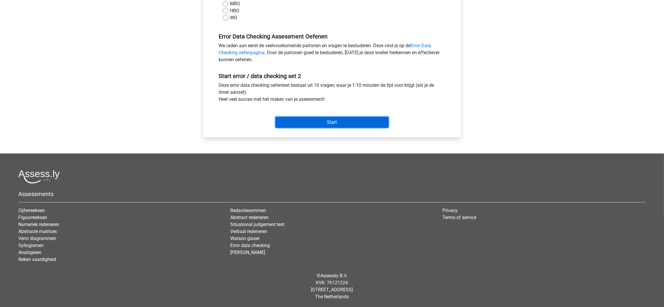
click at [312, 119] on input "Start" at bounding box center [331, 122] width 113 height 11
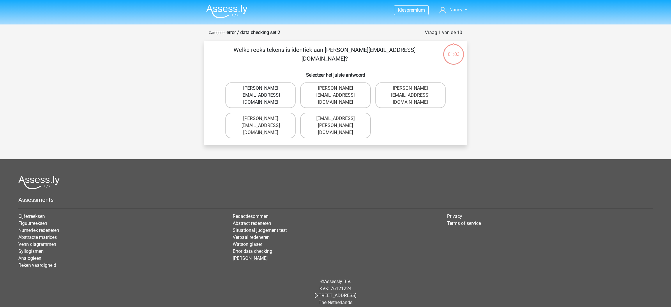
click at [284, 91] on label "[PERSON_NAME][EMAIL_ADDRESS][DOMAIN_NAME]" at bounding box center [260, 95] width 70 height 26
click at [264, 91] on input "[PERSON_NAME][EMAIL_ADDRESS][DOMAIN_NAME]" at bounding box center [263, 90] width 4 height 4
radio input "true"
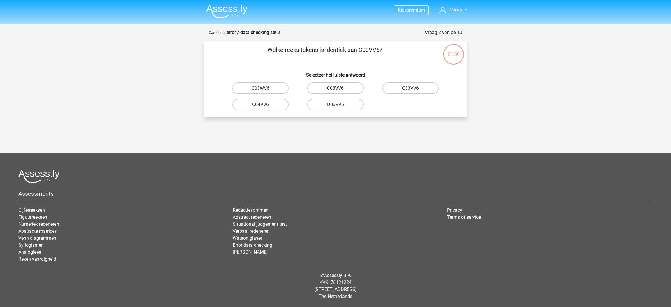
click at [347, 89] on label "C03VV6" at bounding box center [335, 88] width 56 height 12
click at [339, 89] on input "C03VV6" at bounding box center [337, 90] width 4 height 4
radio input "true"
click at [275, 105] on label "jB03CO" at bounding box center [260, 105] width 56 height 12
click at [264, 105] on input "jB03CO" at bounding box center [263, 107] width 4 height 4
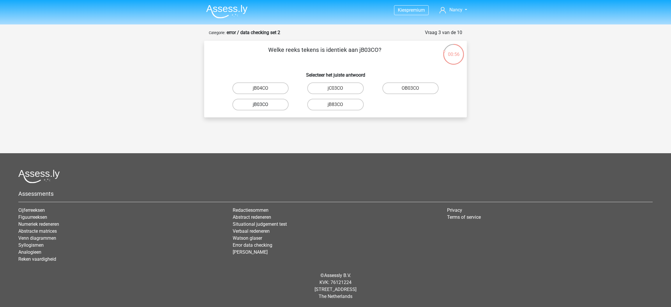
radio input "true"
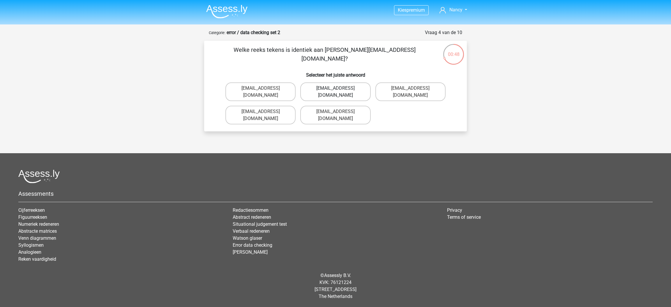
click at [340, 91] on label "Jack_Conley@hotmail.uk.com" at bounding box center [335, 91] width 70 height 19
click at [339, 91] on input "Jack_Conley@hotmail.uk.com" at bounding box center [337, 90] width 4 height 4
radio input "true"
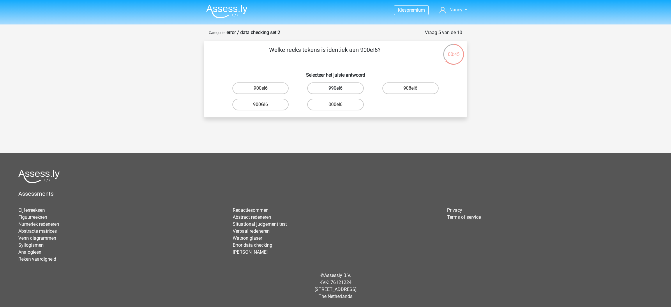
click at [334, 90] on label "990eI6" at bounding box center [335, 88] width 56 height 12
click at [335, 90] on input "990eI6" at bounding box center [337, 90] width 4 height 4
radio input "true"
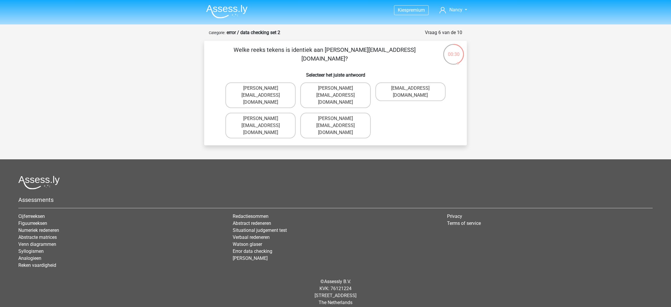
click at [338, 119] on input "Michael_Meade@joymail.gr" at bounding box center [337, 121] width 4 height 4
radio input "true"
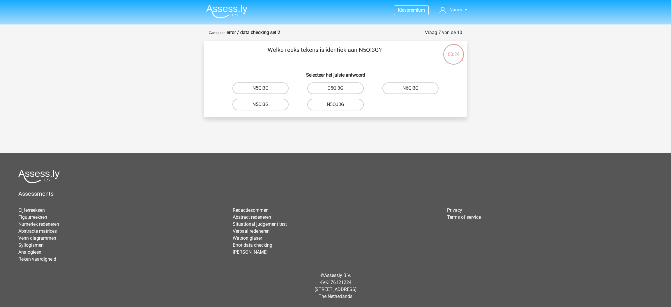
click at [270, 105] on label "N5QI3G" at bounding box center [260, 105] width 56 height 12
click at [264, 105] on input "N5QI3G" at bounding box center [263, 107] width 4 height 4
radio input "true"
click at [326, 105] on label "GP66CC" at bounding box center [335, 105] width 56 height 12
click at [335, 105] on input "GP66CC" at bounding box center [337, 107] width 4 height 4
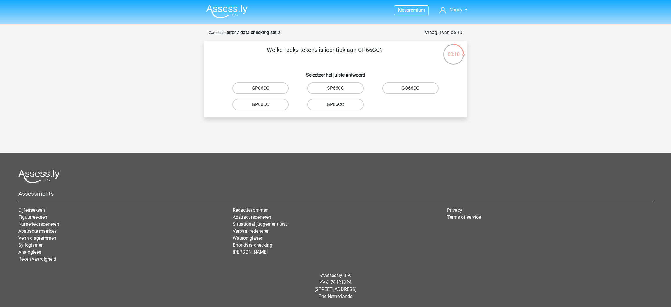
radio input "true"
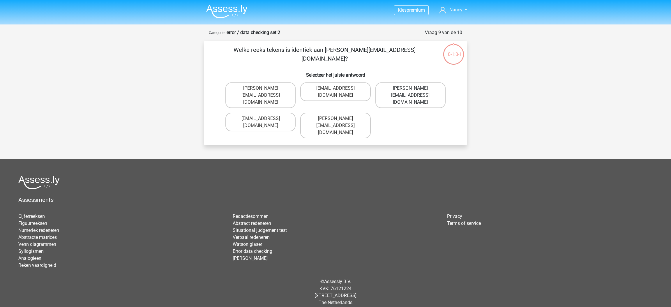
click at [406, 88] on label "[PERSON_NAME][EMAIL_ADDRESS][DOMAIN_NAME]" at bounding box center [410, 95] width 70 height 26
click at [410, 88] on input "[PERSON_NAME][EMAIL_ADDRESS][DOMAIN_NAME]" at bounding box center [412, 90] width 4 height 4
radio input "true"
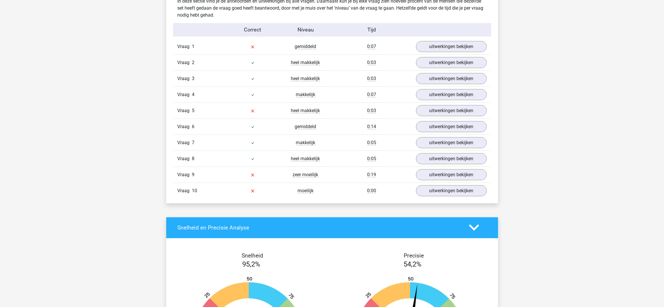
scroll to position [480, 0]
